Goal: Transaction & Acquisition: Purchase product/service

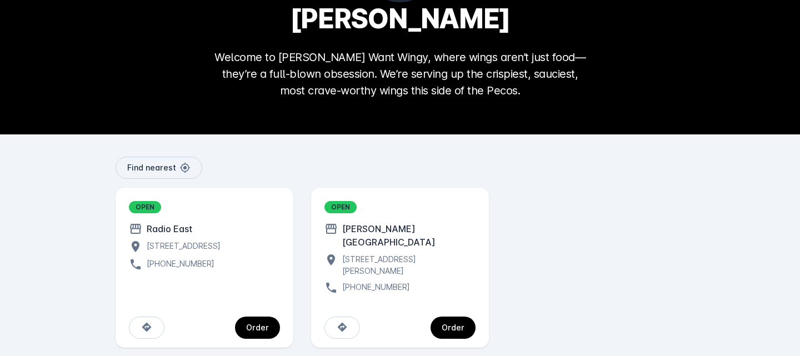
scroll to position [104, 0]
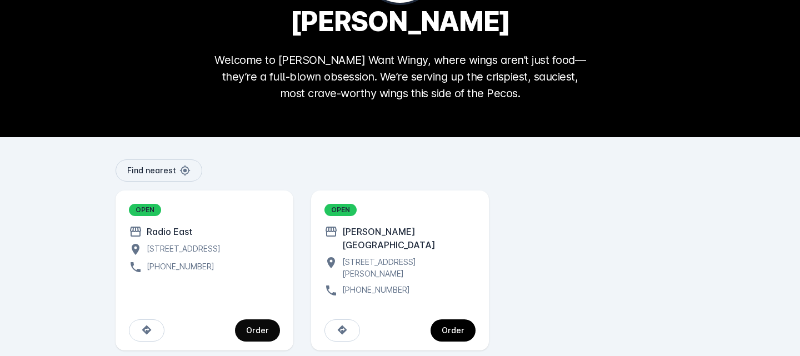
click at [253, 327] on div "Order" at bounding box center [257, 331] width 23 height 8
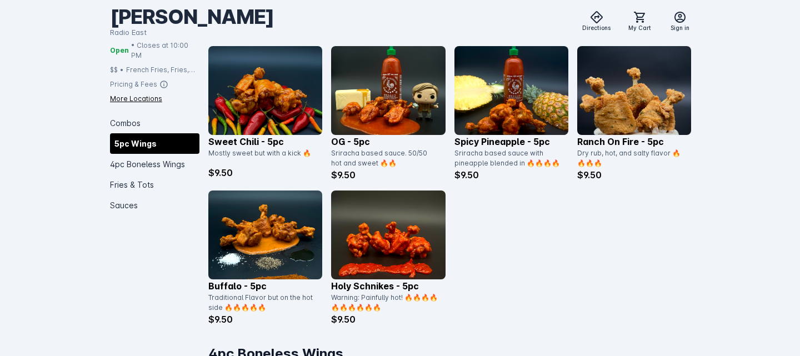
scroll to position [628, 0]
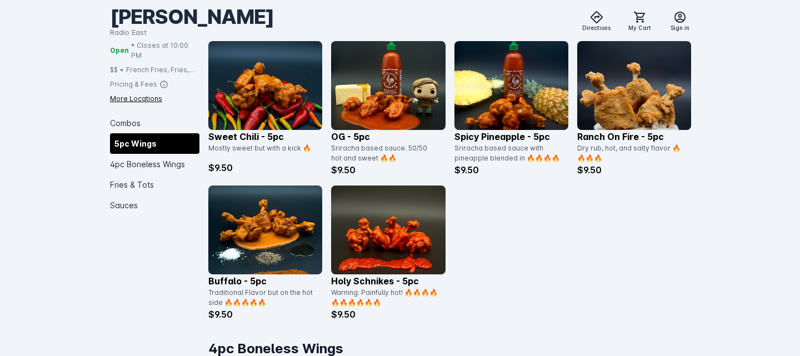
click at [511, 84] on img at bounding box center [511, 85] width 114 height 89
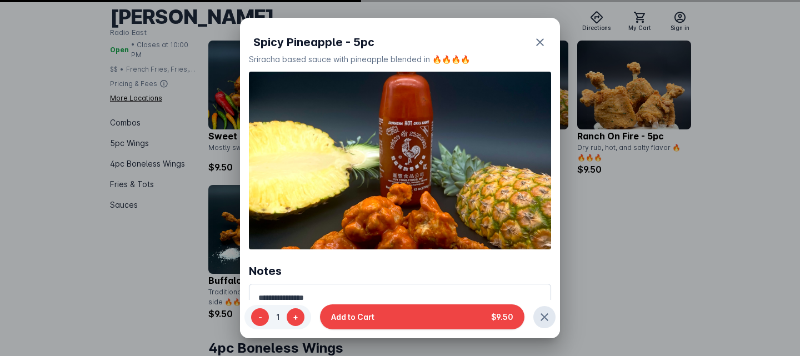
scroll to position [0, 0]
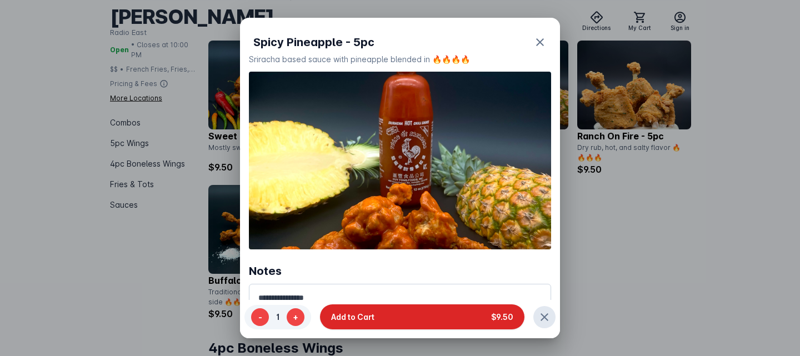
click at [386, 320] on button "Add to Cart $9.50" at bounding box center [422, 316] width 204 height 25
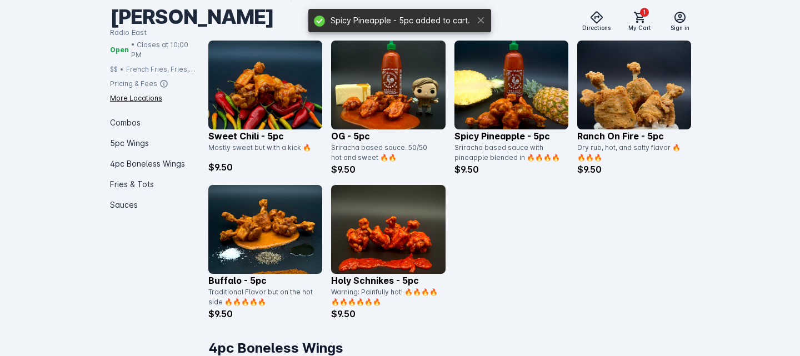
scroll to position [628, 0]
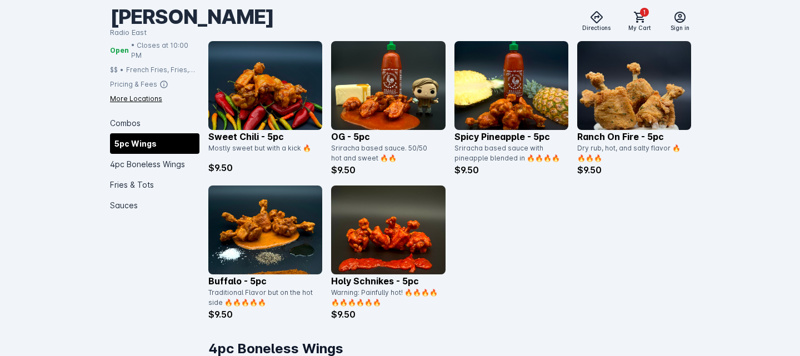
click at [266, 232] on img at bounding box center [265, 230] width 114 height 89
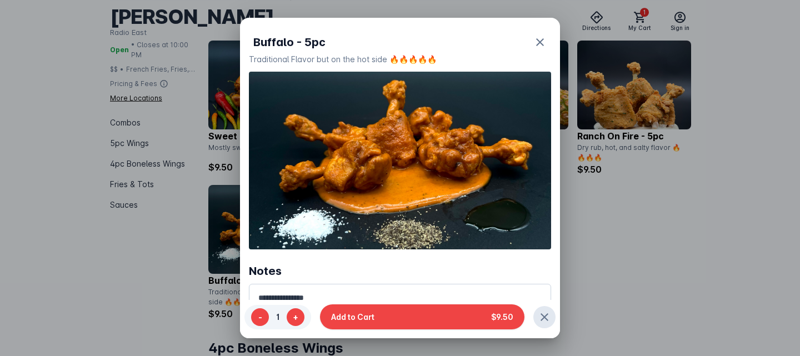
scroll to position [0, 0]
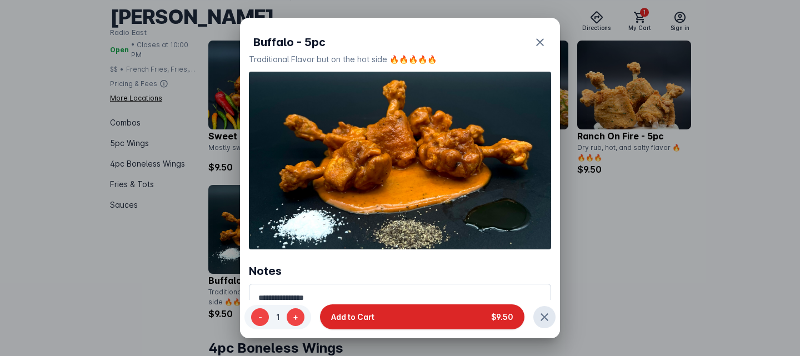
click at [394, 317] on button "Add to Cart $9.50" at bounding box center [422, 316] width 204 height 25
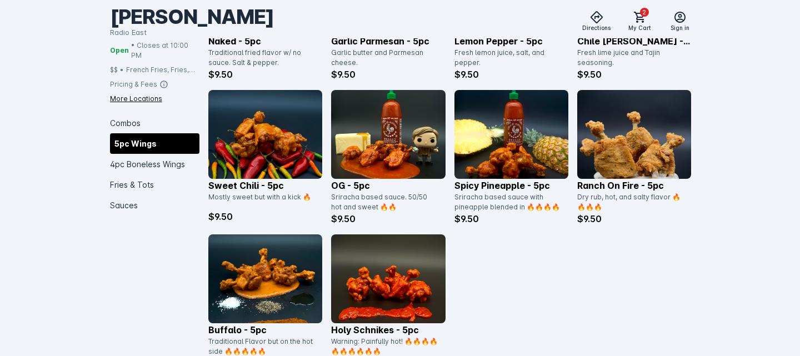
scroll to position [572, 0]
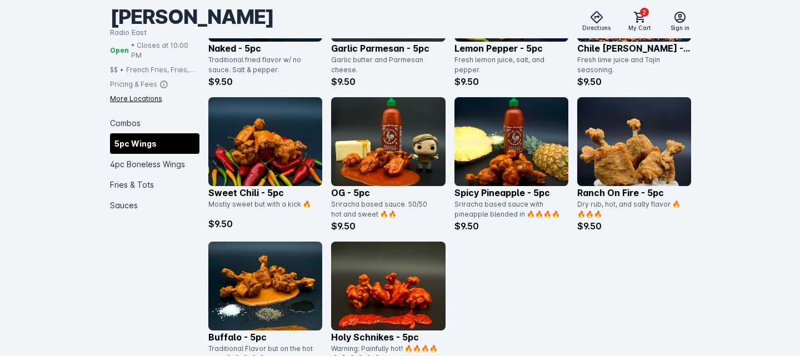
click at [399, 162] on img at bounding box center [388, 141] width 114 height 89
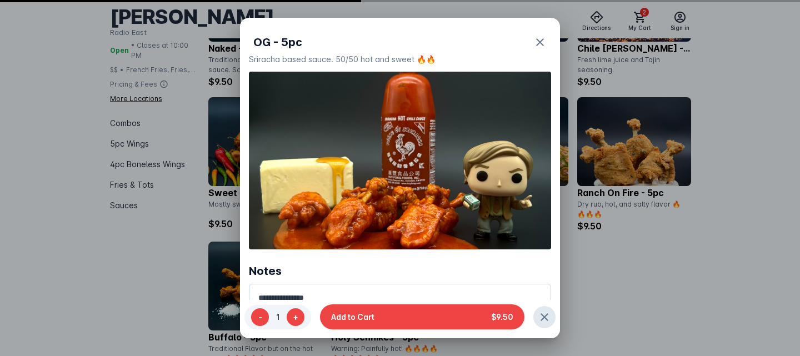
scroll to position [0, 0]
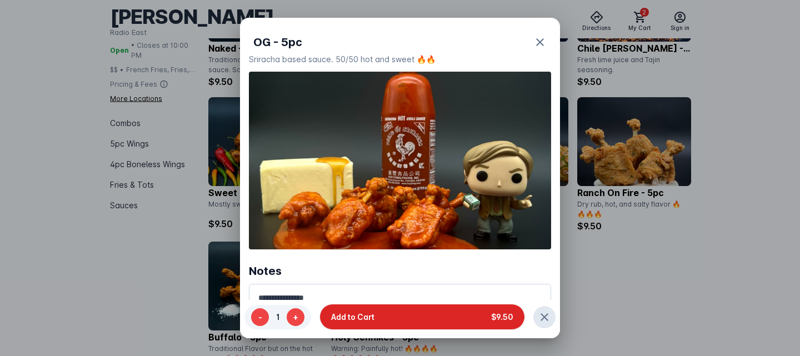
click at [443, 317] on button "Add to Cart $9.50" at bounding box center [422, 316] width 204 height 25
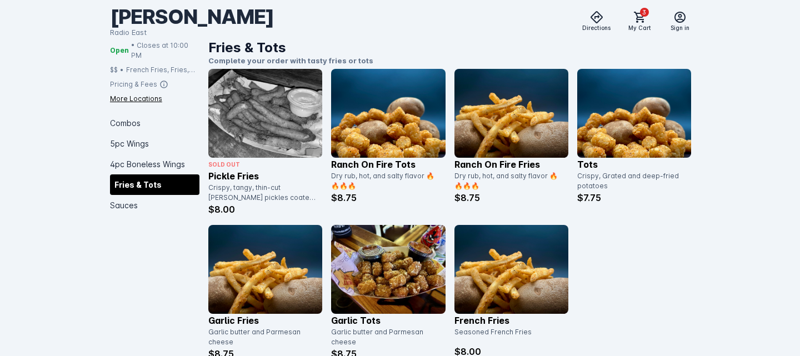
scroll to position [1405, 0]
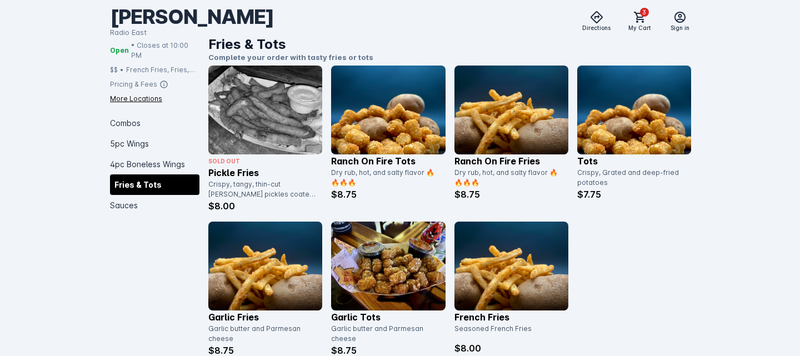
click at [396, 281] on img at bounding box center [388, 266] width 114 height 89
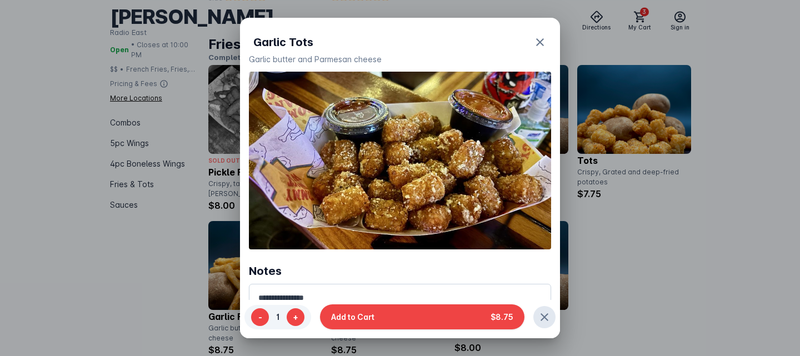
scroll to position [0, 0]
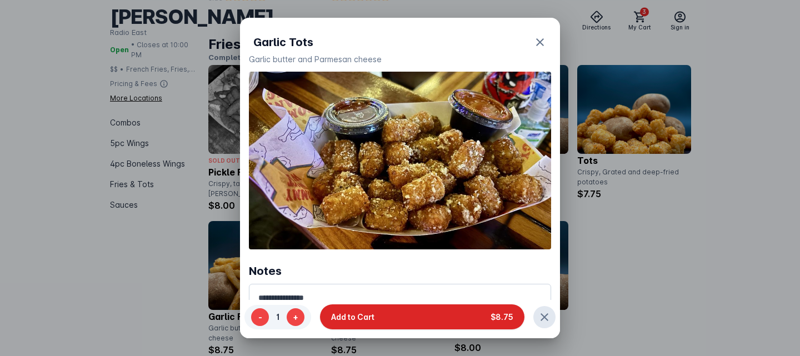
click at [407, 317] on button "Add to Cart $8.75" at bounding box center [422, 316] width 204 height 25
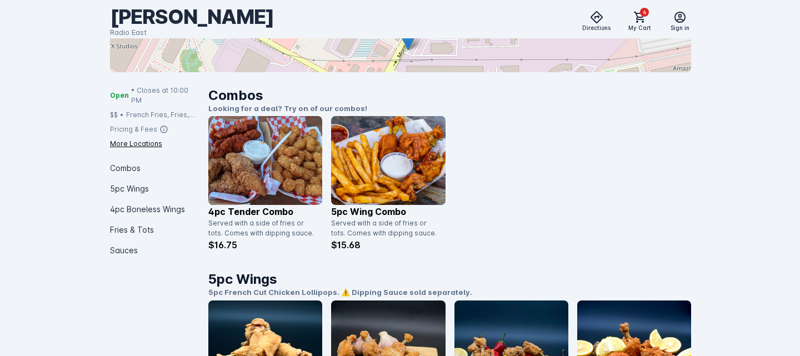
scroll to position [185, 0]
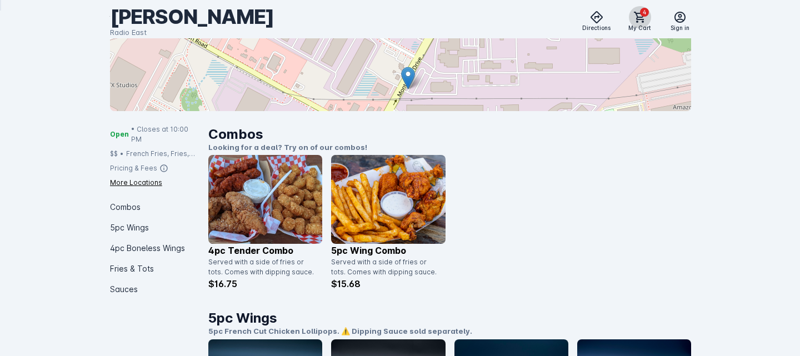
click at [644, 13] on span "4" at bounding box center [644, 12] width 9 height 9
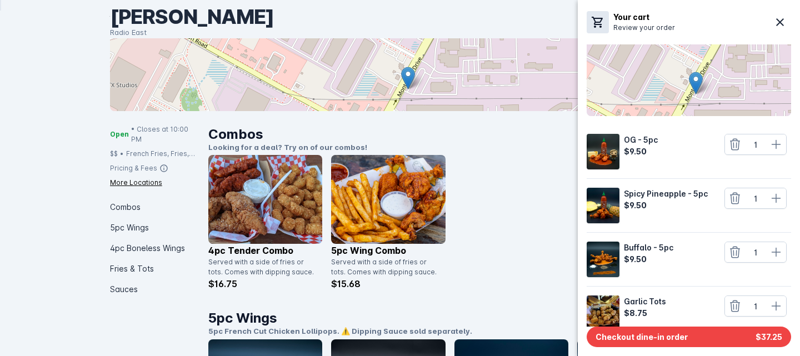
scroll to position [88, 0]
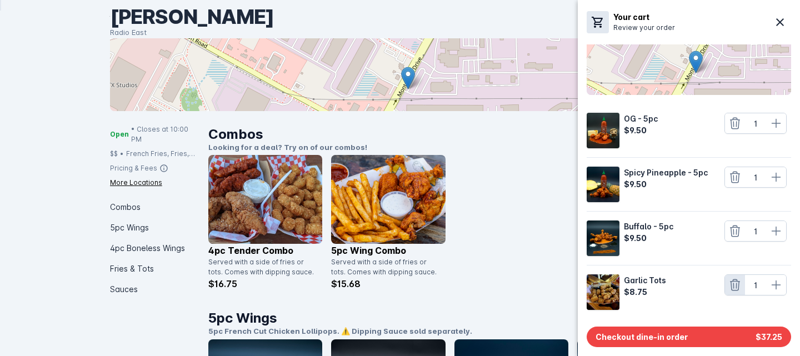
click at [731, 283] on icon at bounding box center [734, 284] width 13 height 13
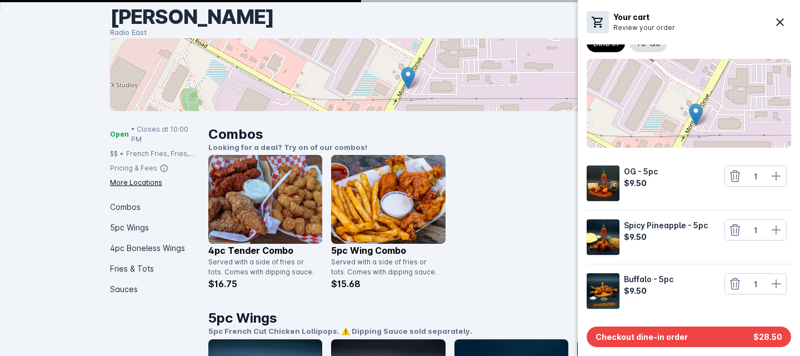
scroll to position [34, 0]
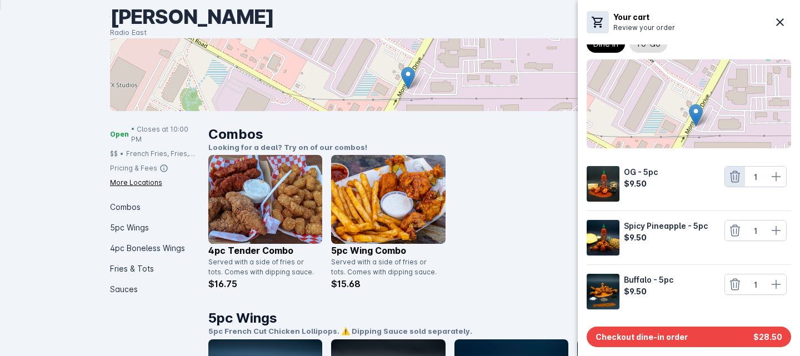
click at [728, 178] on icon at bounding box center [734, 176] width 13 height 13
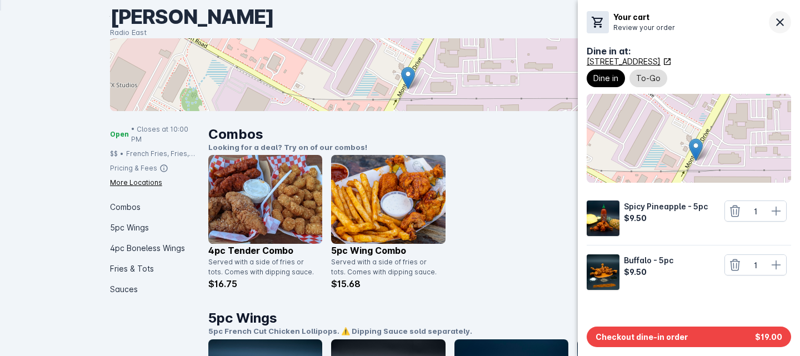
click at [767, 26] on span at bounding box center [780, 22] width 27 height 27
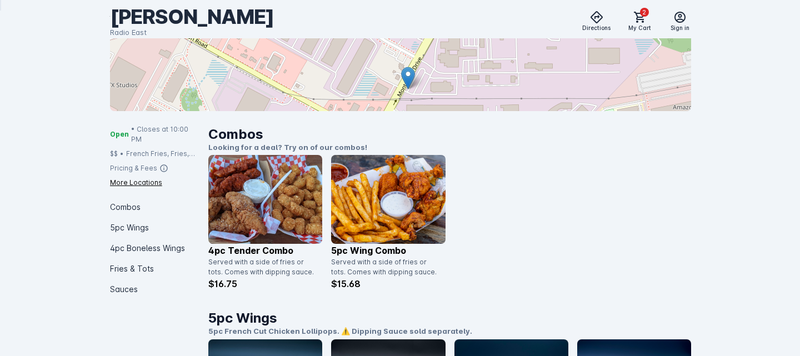
click at [263, 219] on img at bounding box center [265, 199] width 114 height 89
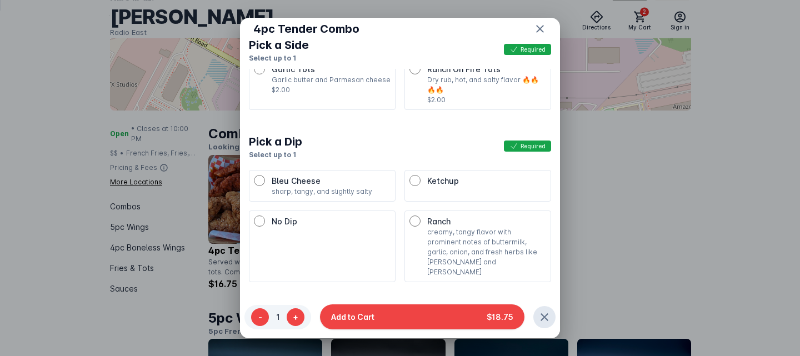
scroll to position [709, 0]
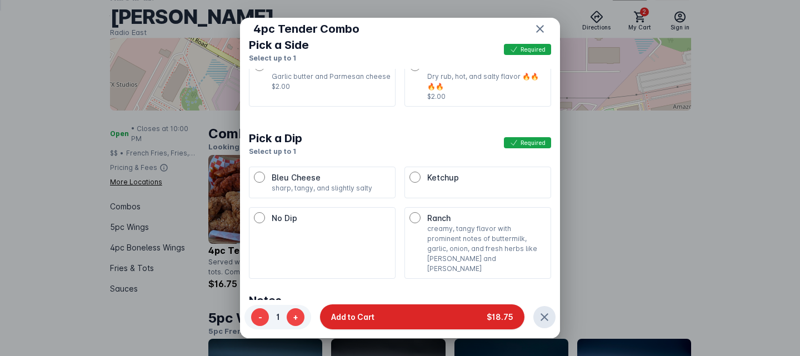
click at [401, 320] on button "Add to Cart $18.75" at bounding box center [422, 316] width 204 height 25
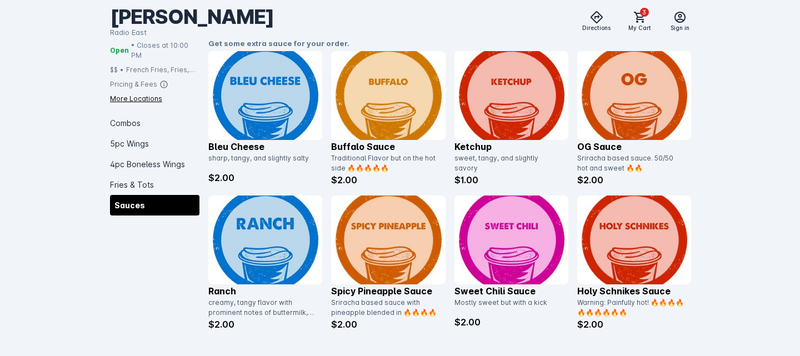
scroll to position [1760, 0]
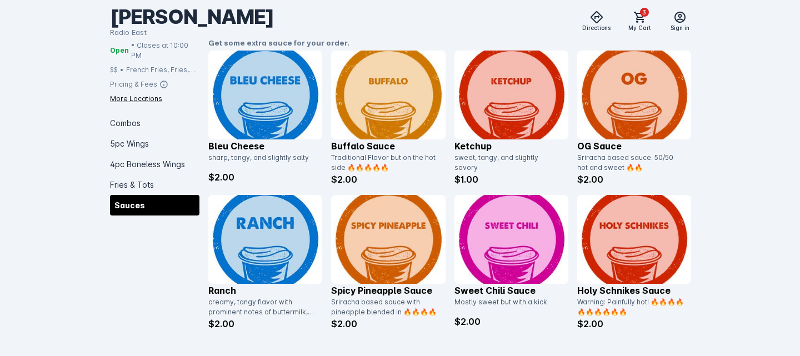
click at [265, 62] on img at bounding box center [265, 95] width 114 height 89
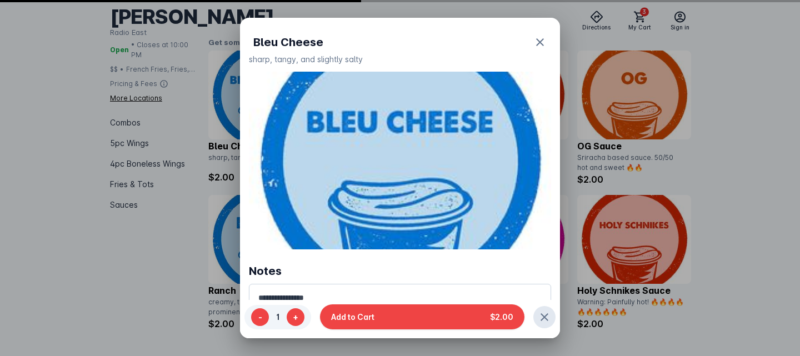
scroll to position [0, 0]
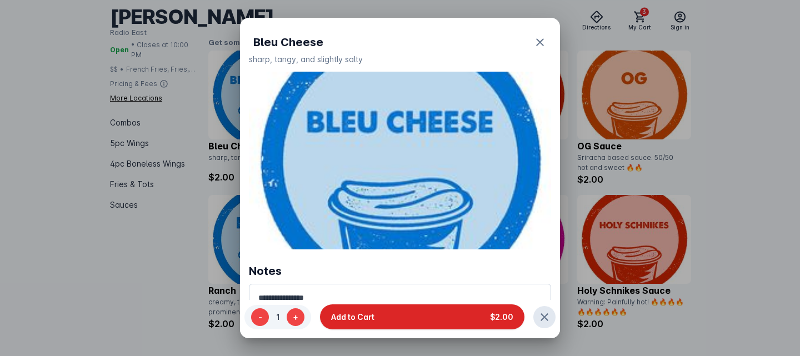
click at [357, 315] on span "Add to Cart" at bounding box center [352, 317] width 43 height 12
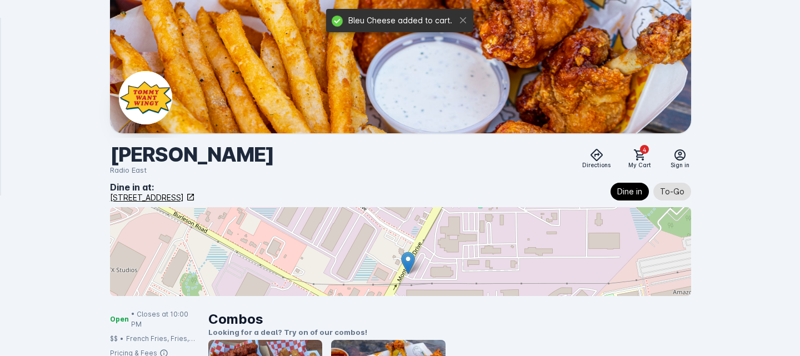
scroll to position [1760, 0]
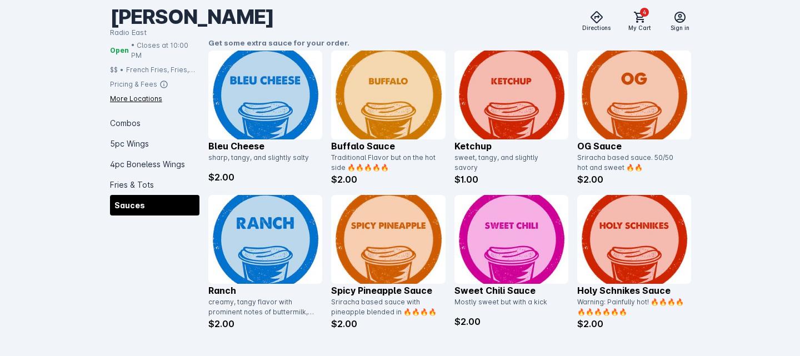
click at [266, 234] on img at bounding box center [265, 239] width 114 height 89
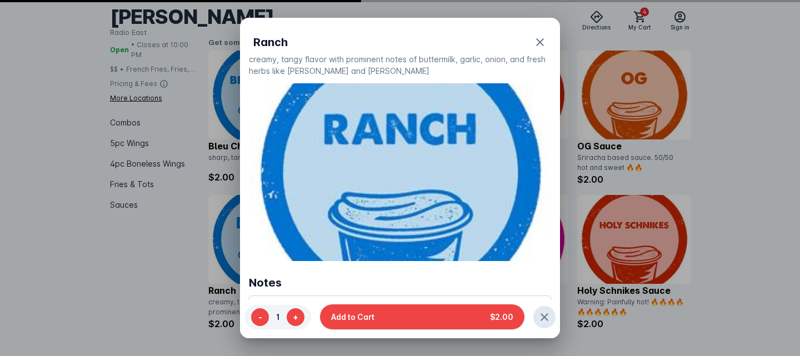
scroll to position [0, 0]
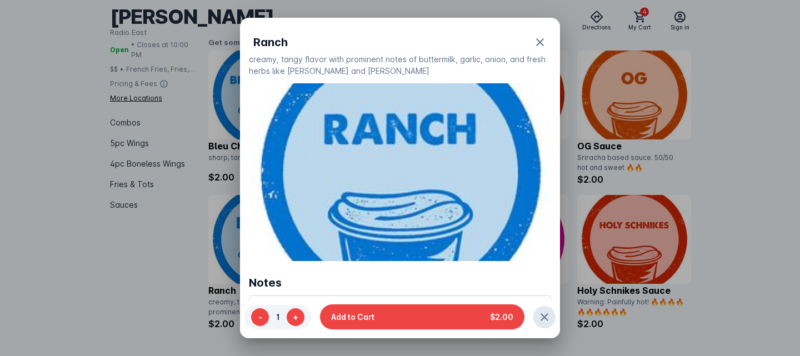
click at [337, 327] on button "Add to Cart $2.00" at bounding box center [422, 316] width 204 height 25
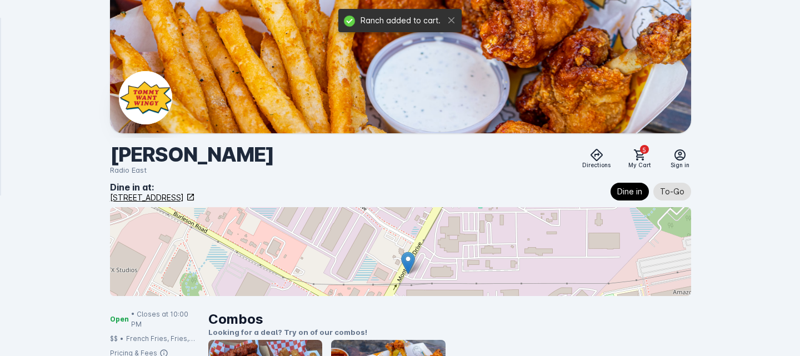
scroll to position [1760, 0]
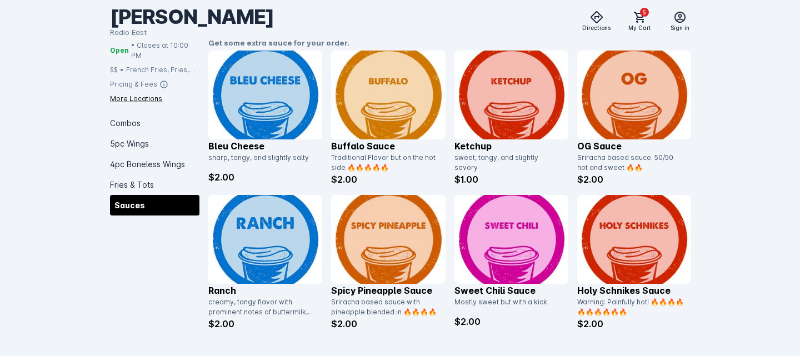
click at [272, 104] on img at bounding box center [265, 95] width 114 height 89
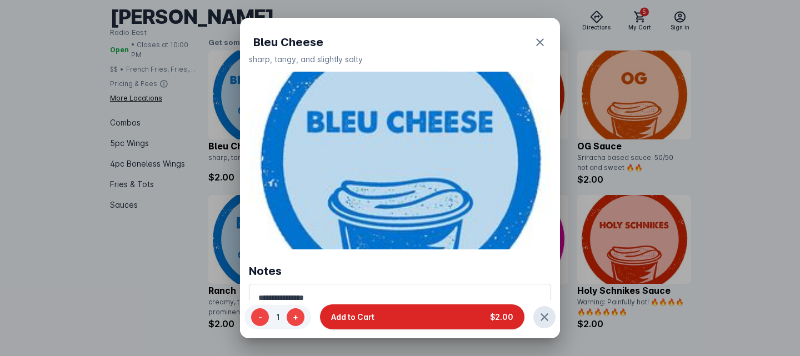
click at [375, 319] on button "Add to Cart $2.00" at bounding box center [422, 316] width 204 height 25
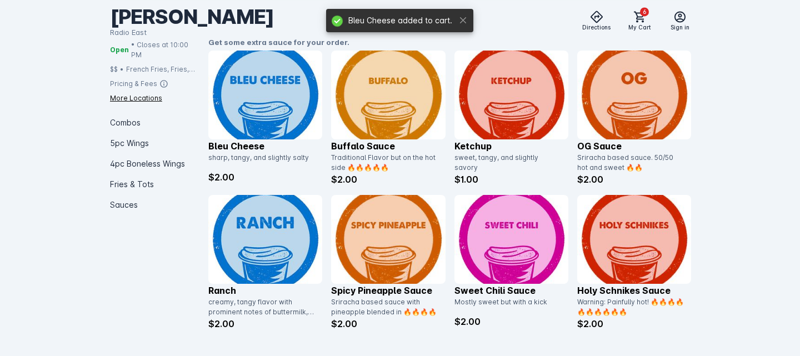
scroll to position [1760, 0]
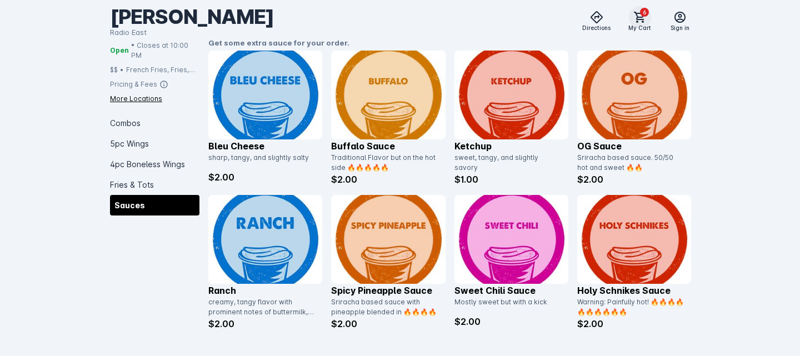
click at [642, 14] on span "6" at bounding box center [644, 12] width 9 height 9
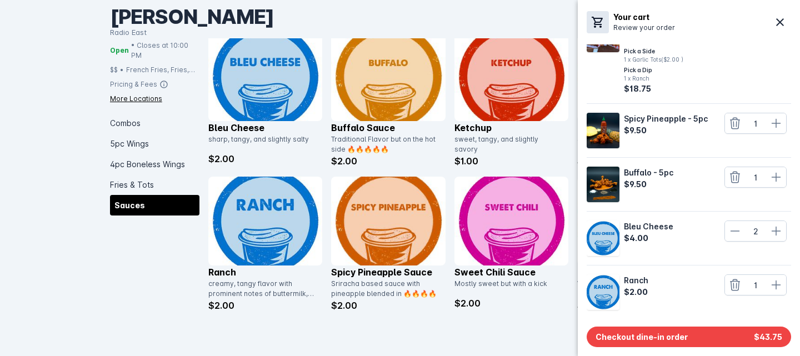
scroll to position [0, 0]
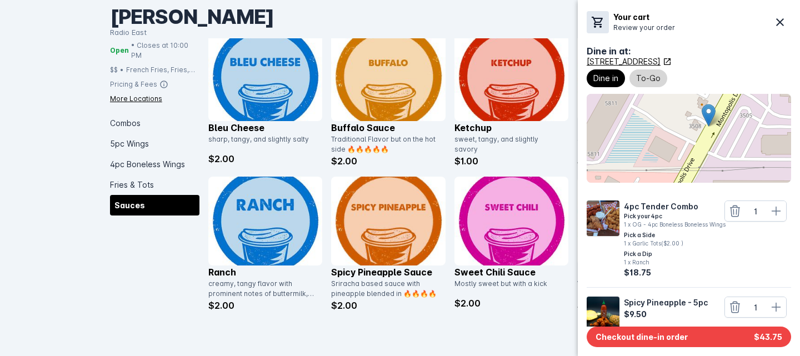
click at [645, 82] on span "To-Go" at bounding box center [648, 78] width 24 height 13
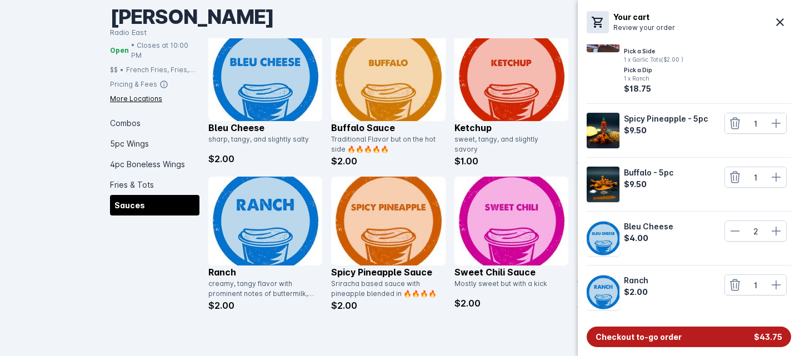
click at [655, 338] on span "Checkout to-go order" at bounding box center [638, 337] width 86 height 12
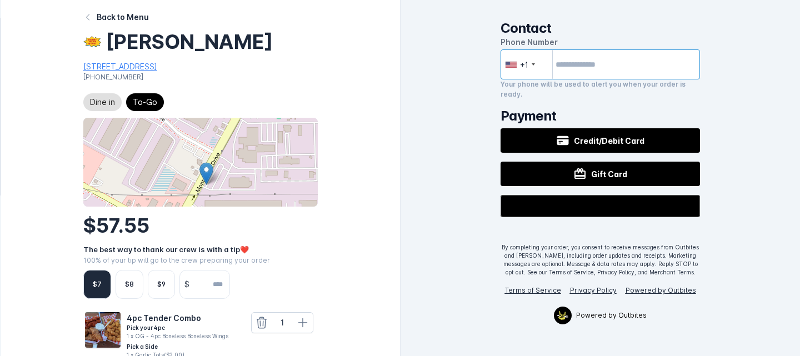
click at [598, 56] on input "tel" at bounding box center [600, 64] width 200 height 30
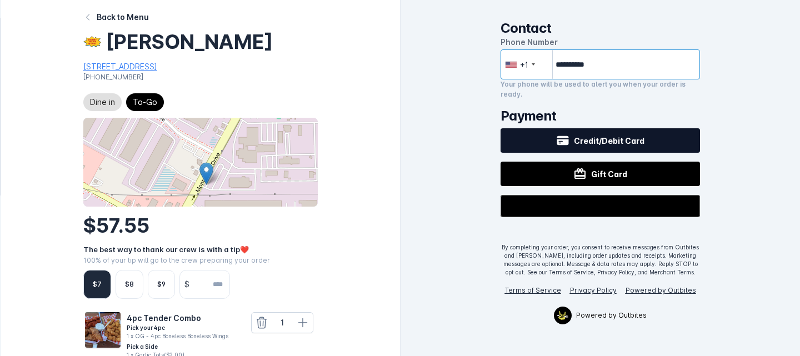
type input "**********"
click at [598, 144] on span "Credit/Debit Card" at bounding box center [609, 141] width 71 height 12
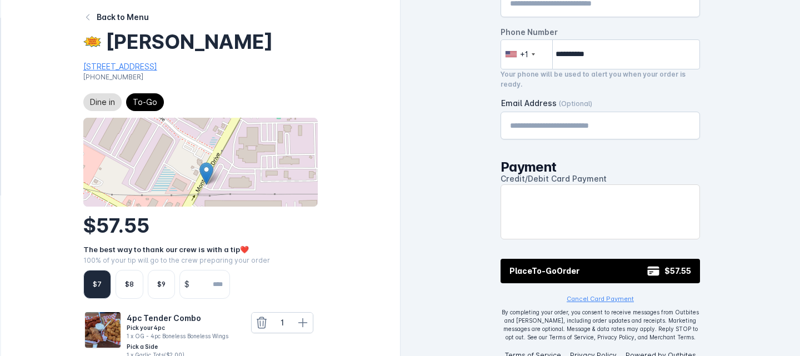
click at [529, 13] on div "Name" at bounding box center [600, 3] width 181 height 27
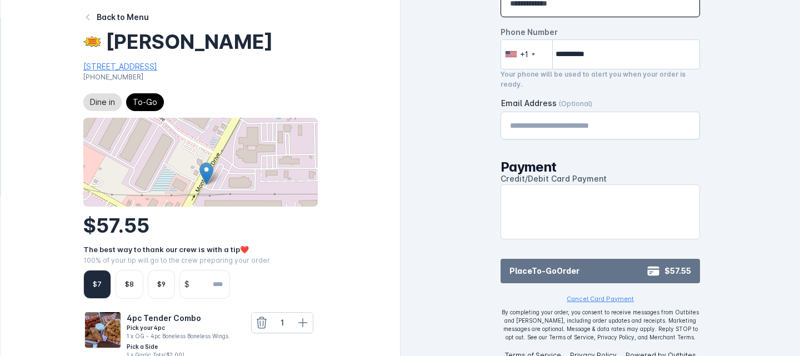
type input "**********"
click at [544, 271] on span "To-Go" at bounding box center [544, 270] width 25 height 9
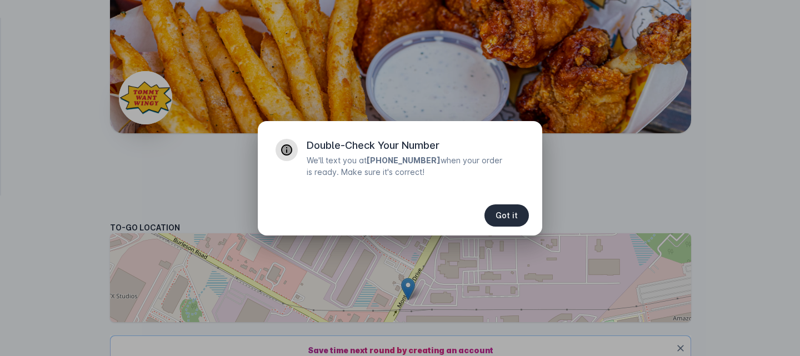
click at [510, 222] on span "button" at bounding box center [506, 215] width 44 height 27
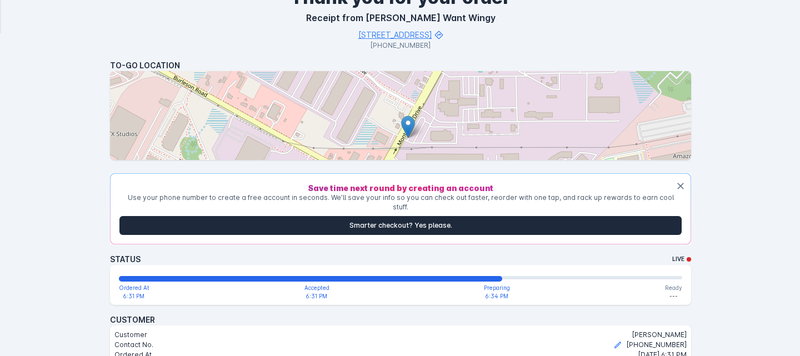
scroll to position [164, 0]
